Goal: Navigation & Orientation: Find specific page/section

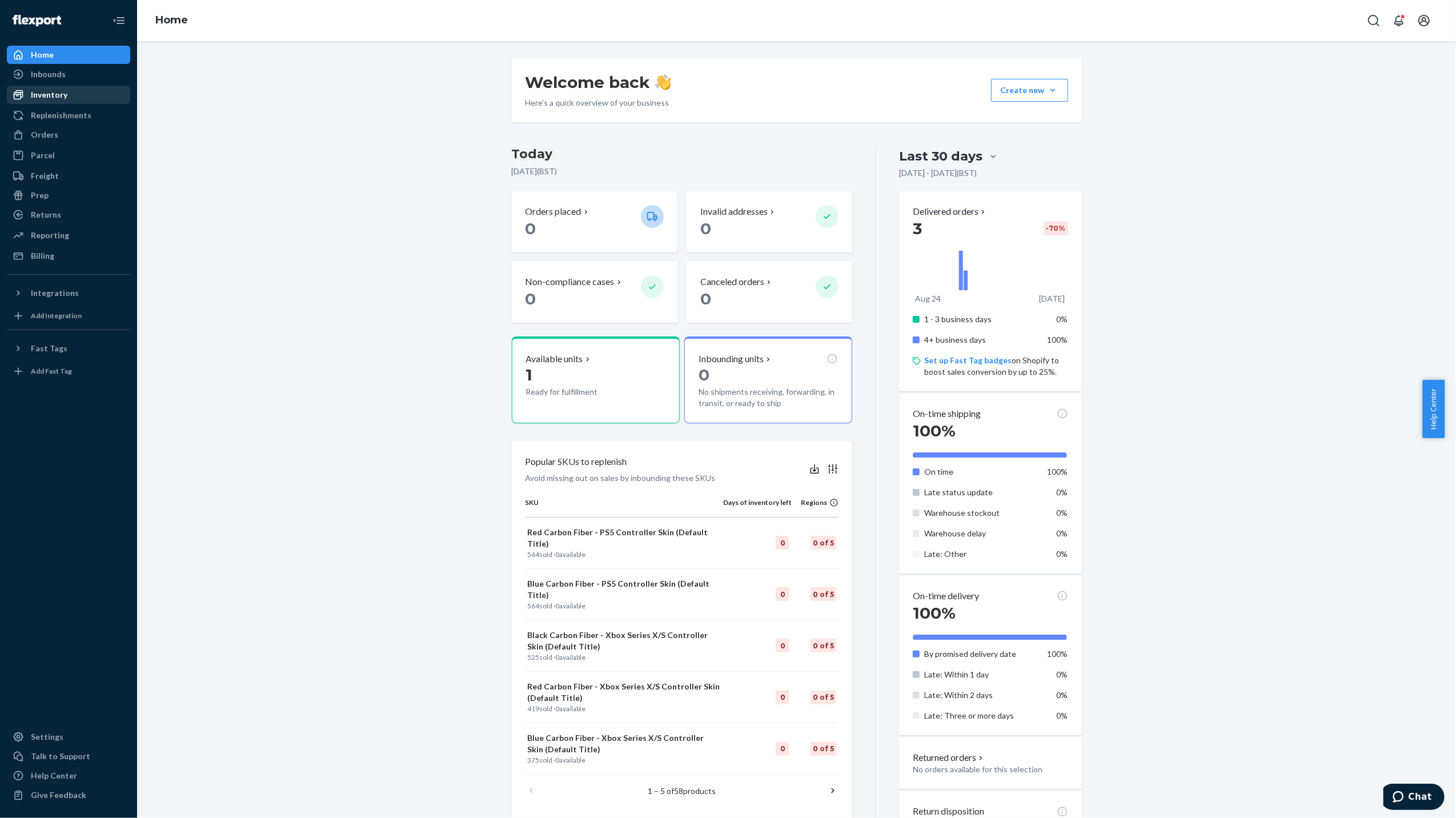
click at [55, 97] on div "Inventory" at bounding box center [49, 95] width 37 height 12
